Goal: Transaction & Acquisition: Book appointment/travel/reservation

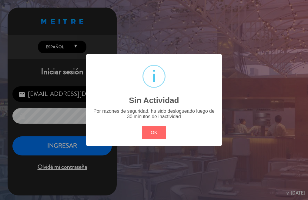
click at [51, 146] on div "? ! i Sin Actividad × Por razones de seguridad, ha sido deslogueado luego de 30…" at bounding box center [154, 100] width 308 height 200
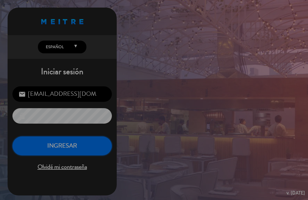
click at [51, 146] on button "INGRESAR" at bounding box center [61, 145] width 99 height 19
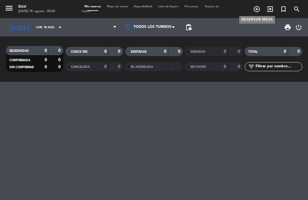
click at [256, 6] on icon "add_circle_outline" at bounding box center [256, 8] width 7 height 7
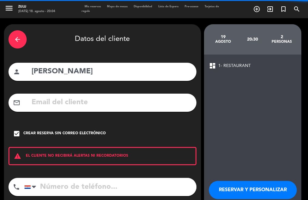
click at [94, 6] on span "Mis reservas" at bounding box center [92, 6] width 22 height 3
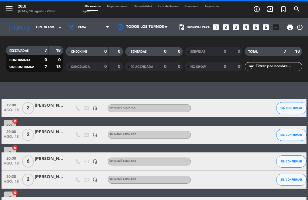
click at [255, 25] on icon "looks_5" at bounding box center [256, 27] width 8 height 8
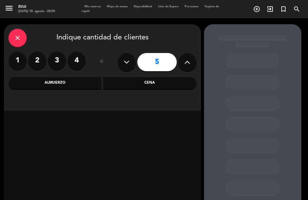
click at [115, 80] on div "Cena" at bounding box center [149, 83] width 93 height 12
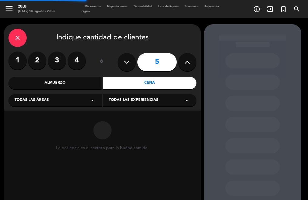
click at [58, 98] on div "Todas las áreas arrow_drop_down" at bounding box center [55, 100] width 94 height 12
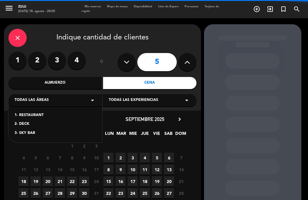
click at [36, 116] on div "1- RESTAURANT" at bounding box center [55, 115] width 81 height 6
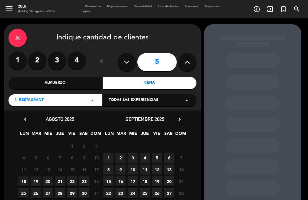
click at [79, 184] on div "18 19 20 21 22 23 24 Cerrado" at bounding box center [60, 181] width 85 height 12
click at [80, 183] on span "23" at bounding box center [84, 181] width 10 height 10
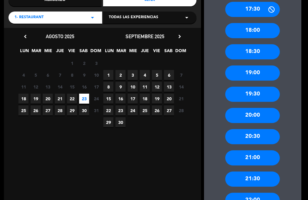
scroll to position [85, 0]
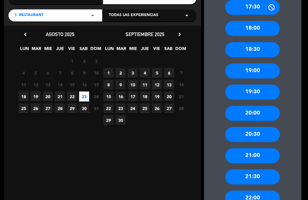
click at [249, 160] on div "21:00" at bounding box center [252, 155] width 54 height 15
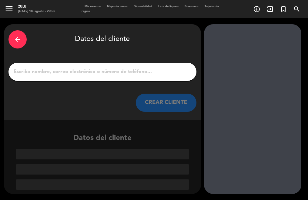
click at [108, 69] on input "1" at bounding box center [102, 72] width 179 height 8
paste input "[PERSON_NAME]"
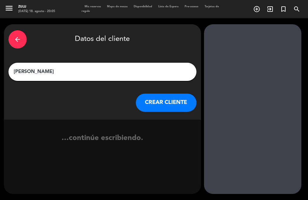
type input "[PERSON_NAME]"
click at [155, 104] on button "CREAR CLIENTE" at bounding box center [166, 103] width 61 height 18
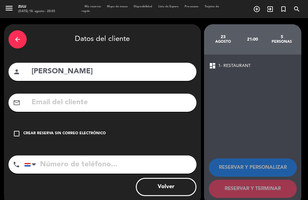
click at [73, 131] on div "Crear reserva sin correo electrónico" at bounding box center [64, 133] width 82 height 6
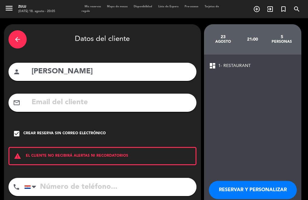
click at [231, 199] on div "RESERVAR Y PERSONALIZAR RESERVAR Y TERMINAR" at bounding box center [253, 197] width 88 height 59
click at [231, 191] on button "RESERVAR Y PERSONALIZAR" at bounding box center [253, 190] width 88 height 18
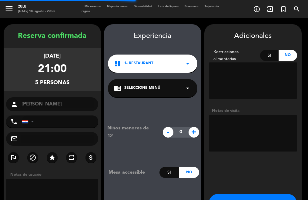
scroll to position [24, 0]
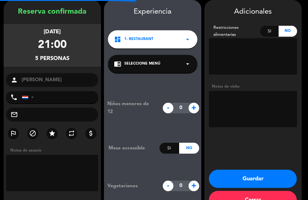
click at [226, 177] on button "Guardar" at bounding box center [253, 179] width 88 height 18
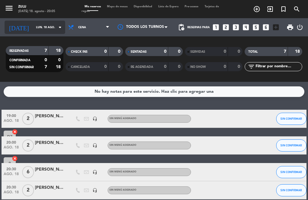
drag, startPoint x: 34, startPoint y: 36, endPoint x: 32, endPoint y: 32, distance: 4.3
click at [34, 35] on div "[DATE] [DATE] arrow_drop_down" at bounding box center [35, 27] width 61 height 18
click at [33, 28] on input "lun. 18 ago." at bounding box center [52, 27] width 39 height 9
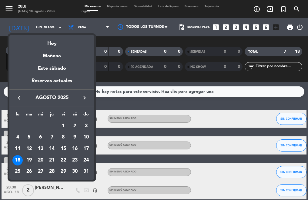
click at [29, 160] on div "19" at bounding box center [29, 160] width 10 height 10
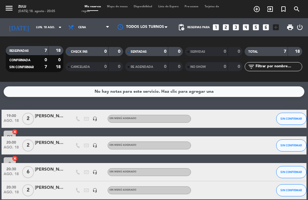
type input "[DATE]"
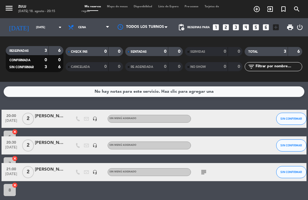
click at [225, 25] on icon "looks_two" at bounding box center [226, 27] width 8 height 8
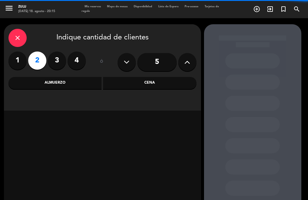
click at [127, 80] on div "Cena" at bounding box center [149, 83] width 93 height 12
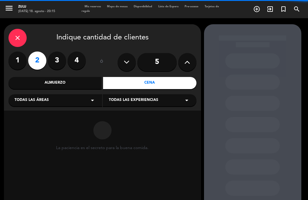
click at [56, 96] on div "Todas las áreas arrow_drop_down" at bounding box center [55, 100] width 94 height 12
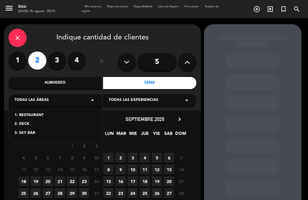
click at [31, 123] on div "2- DECK" at bounding box center [55, 124] width 81 height 6
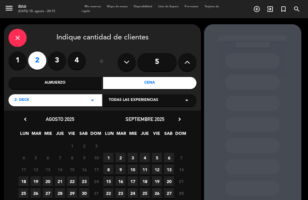
click at [22, 179] on span "18" at bounding box center [23, 181] width 10 height 10
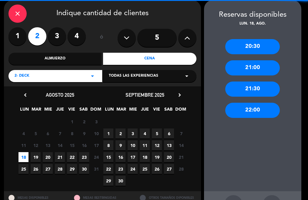
scroll to position [47, 0]
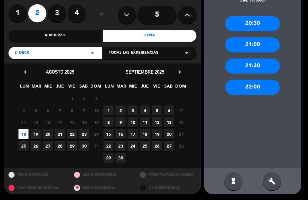
click at [256, 78] on div "20:30 21:00 21:30 22:00" at bounding box center [252, 86] width 97 height 164
click at [256, 84] on div "22:00" at bounding box center [252, 87] width 54 height 15
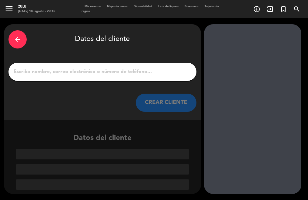
scroll to position [0, 0]
click at [169, 97] on button "CREAR CLIENTE" at bounding box center [166, 103] width 61 height 18
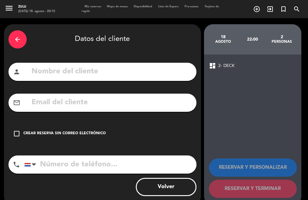
click at [69, 73] on input "text" at bounding box center [111, 71] width 161 height 12
paste input "[PERSON_NAME]"
type input "[PERSON_NAME]"
click at [111, 135] on div "check_box_outline_blank Crear reserva sin correo electrónico" at bounding box center [102, 133] width 188 height 18
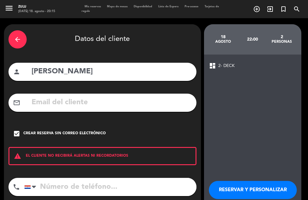
click at [247, 192] on button "RESERVAR Y PERSONALIZAR" at bounding box center [253, 190] width 88 height 18
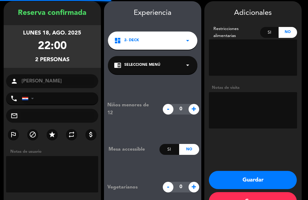
scroll to position [24, 0]
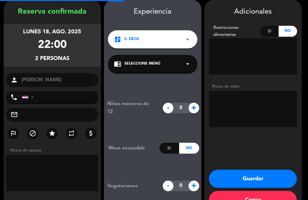
click at [232, 172] on button "Guardar" at bounding box center [253, 179] width 88 height 18
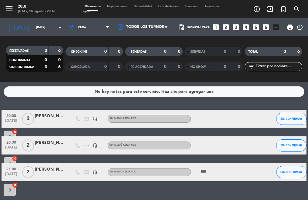
click at [226, 27] on icon "looks_two" at bounding box center [226, 27] width 8 height 8
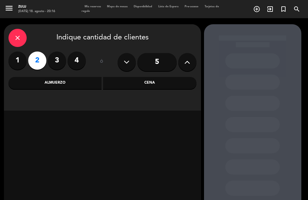
click at [123, 78] on div "Cena" at bounding box center [149, 83] width 93 height 12
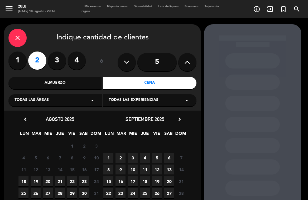
click at [19, 98] on span "Todas las áreas" at bounding box center [32, 100] width 34 height 6
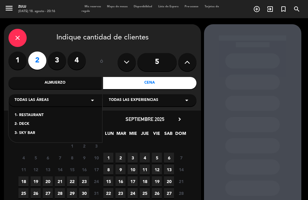
click at [21, 117] on div "1- RESTAURANT" at bounding box center [55, 115] width 81 height 6
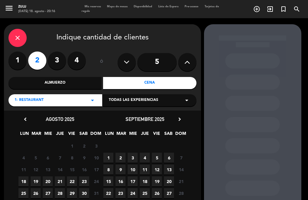
click at [71, 180] on span "22" at bounding box center [72, 181] width 10 height 10
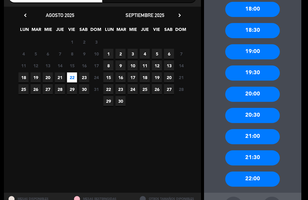
scroll to position [115, 0]
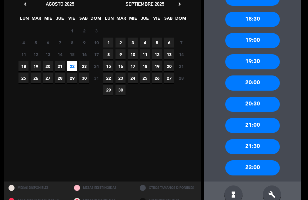
click at [234, 168] on div "22:00" at bounding box center [252, 167] width 54 height 15
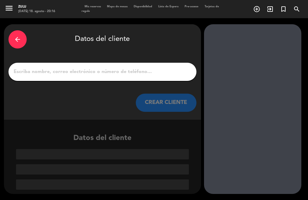
scroll to position [0, 0]
click at [85, 68] on input "1" at bounding box center [102, 72] width 179 height 8
paste input "[PERSON_NAME]"
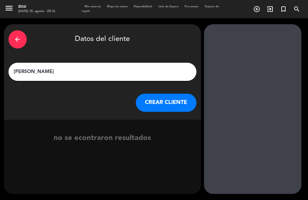
type input "[PERSON_NAME]"
click at [166, 101] on button "CREAR CLIENTE" at bounding box center [166, 103] width 61 height 18
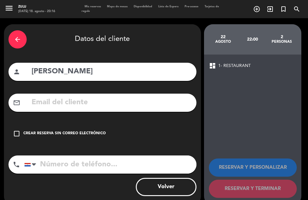
click at [60, 132] on div "Crear reserva sin correo electrónico" at bounding box center [64, 133] width 82 height 6
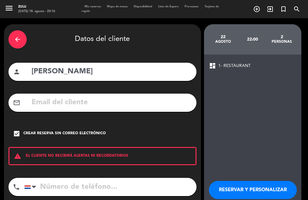
click at [226, 187] on button "RESERVAR Y PERSONALIZAR" at bounding box center [253, 190] width 88 height 18
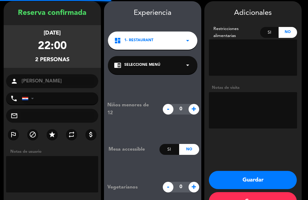
scroll to position [24, 0]
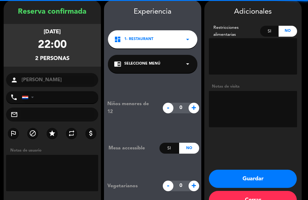
click at [229, 180] on button "Guardar" at bounding box center [253, 179] width 88 height 18
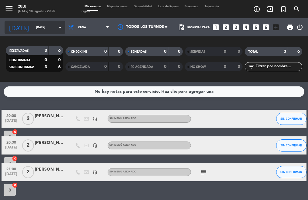
click at [36, 29] on input "[DATE]" at bounding box center [52, 27] width 39 height 9
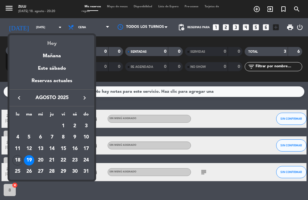
click at [53, 45] on div "Hoy" at bounding box center [51, 41] width 85 height 12
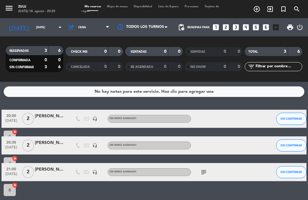
type input "lun. 18 ago."
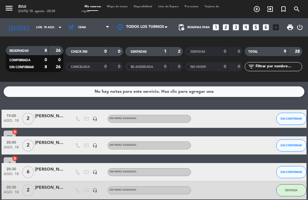
click at [30, 172] on span "6" at bounding box center [28, 172] width 12 height 12
click at [290, 170] on button "SIN CONFIRMAR" at bounding box center [291, 172] width 30 height 12
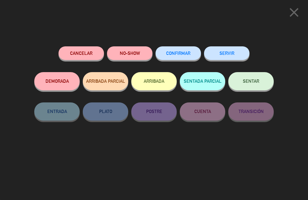
click at [235, 82] on button "SENTAR" at bounding box center [250, 81] width 45 height 18
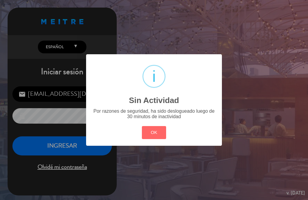
click at [65, 131] on div "? ! i Sin Actividad × Por razones de seguridad, ha sido deslogueado luego de 30…" at bounding box center [154, 100] width 308 height 200
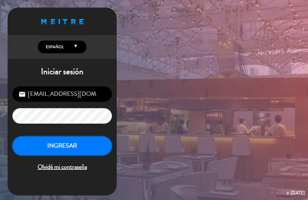
click at [59, 139] on button "INGRESAR" at bounding box center [61, 145] width 99 height 19
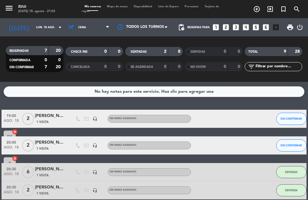
click at [269, 69] on input "text" at bounding box center [278, 66] width 47 height 7
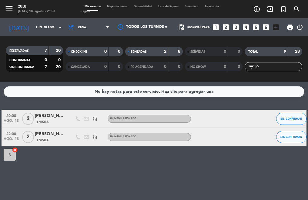
type input "jo"
click at [39, 138] on span "1 Visita" at bounding box center [42, 140] width 12 height 5
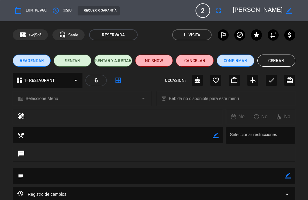
click at [35, 62] on span "REAGENDAR" at bounding box center [32, 61] width 24 height 6
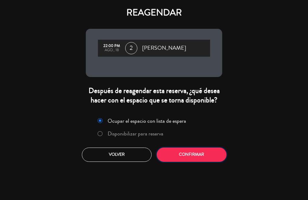
click at [179, 150] on button "Confirmar" at bounding box center [192, 154] width 70 height 14
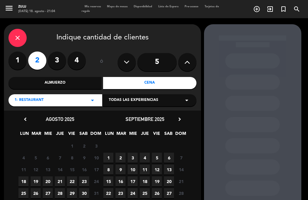
click at [35, 178] on span "19" at bounding box center [36, 181] width 10 height 10
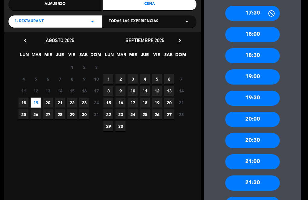
scroll to position [85, 0]
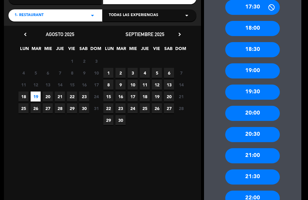
click at [237, 172] on div "21:30" at bounding box center [252, 176] width 54 height 15
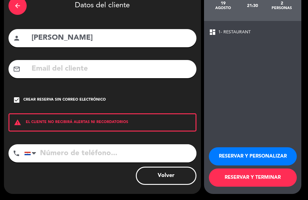
click at [222, 153] on button "RESERVAR Y PERSONALIZAR" at bounding box center [253, 156] width 88 height 18
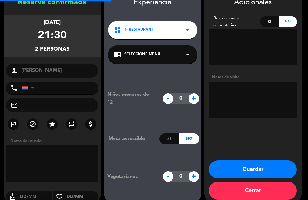
scroll to position [24, 0]
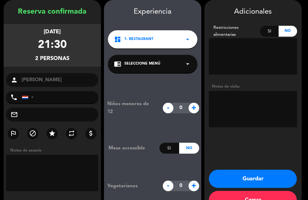
click at [231, 176] on button "Guardar" at bounding box center [253, 179] width 88 height 18
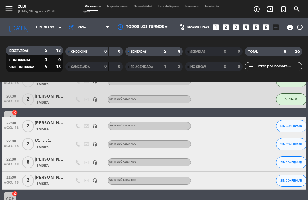
scroll to position [111, 0]
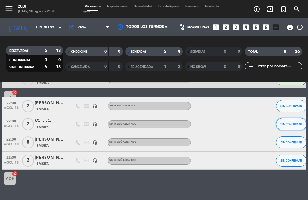
click at [288, 126] on button "SIN CONFIRMAR" at bounding box center [291, 124] width 30 height 12
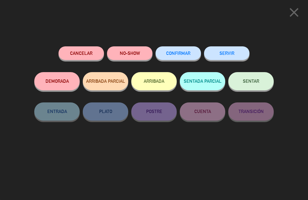
click at [236, 81] on button "SENTAR" at bounding box center [250, 81] width 45 height 18
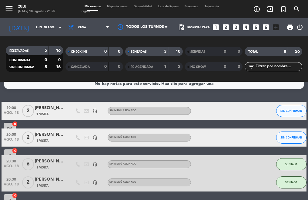
scroll to position [0, 0]
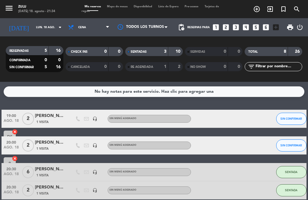
click at [246, 25] on icon "looks_4" at bounding box center [246, 27] width 8 height 8
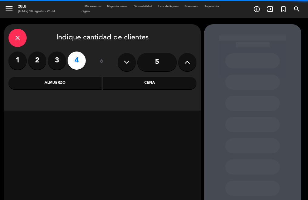
click at [131, 85] on div "Cena" at bounding box center [149, 83] width 93 height 12
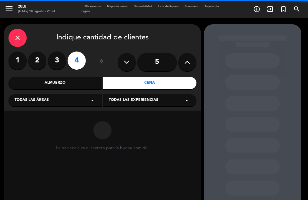
click at [69, 109] on div "close Indique cantidad de clientes 1 2 3 4 ó 5 Almuerzo Cena Todas las áreas ar…" at bounding box center [102, 67] width 197 height 86
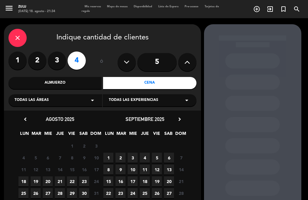
click at [36, 98] on span "Todas las áreas" at bounding box center [32, 100] width 34 height 6
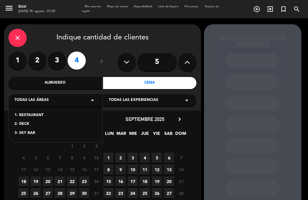
click at [37, 121] on div "1- RESTAURANT 2- DECK 3- SKY BAR" at bounding box center [55, 121] width 94 height 44
click at [30, 125] on div "2- DECK" at bounding box center [55, 124] width 81 height 6
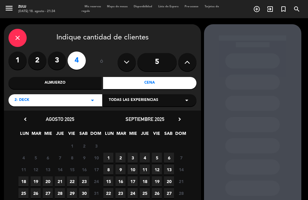
click at [82, 190] on span "30" at bounding box center [84, 193] width 10 height 10
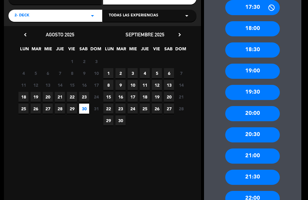
scroll to position [85, 0]
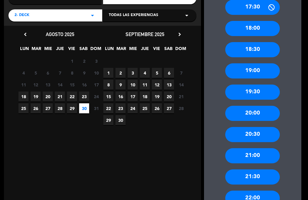
click at [247, 196] on div "22:00" at bounding box center [252, 197] width 54 height 15
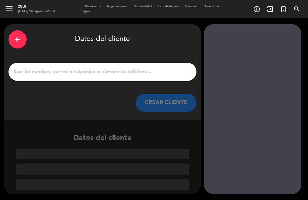
click at [127, 74] on input "1" at bounding box center [102, 72] width 179 height 8
paste input "[PERSON_NAME]"
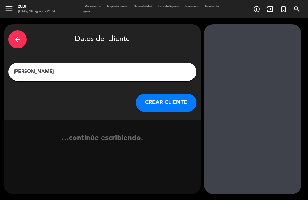
type input "[PERSON_NAME]"
click at [138, 96] on div "CREAR CLIENTE" at bounding box center [102, 103] width 188 height 18
click at [142, 105] on button "CREAR CLIENTE" at bounding box center [166, 103] width 61 height 18
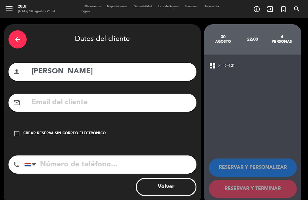
click at [62, 151] on div "arrow_back Datos del cliente person frantcheska [PERSON_NAME] mail_outline chec…" at bounding box center [102, 114] width 197 height 181
click at [61, 134] on div "Crear reserva sin correo electrónico" at bounding box center [64, 133] width 82 height 6
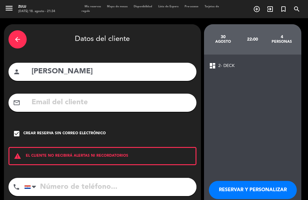
drag, startPoint x: 245, startPoint y: 192, endPoint x: 238, endPoint y: 188, distance: 7.6
click at [244, 192] on button "RESERVAR Y PERSONALIZAR" at bounding box center [253, 190] width 88 height 18
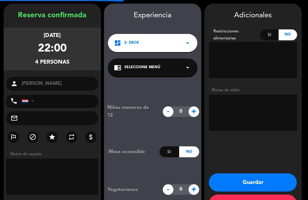
scroll to position [24, 0]
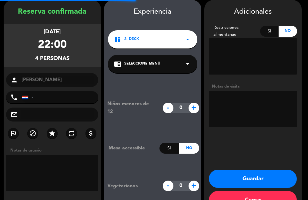
drag, startPoint x: 239, startPoint y: 177, endPoint x: 241, endPoint y: 182, distance: 5.3
click at [241, 182] on button "Guardar" at bounding box center [253, 179] width 88 height 18
